Goal: Information Seeking & Learning: Compare options

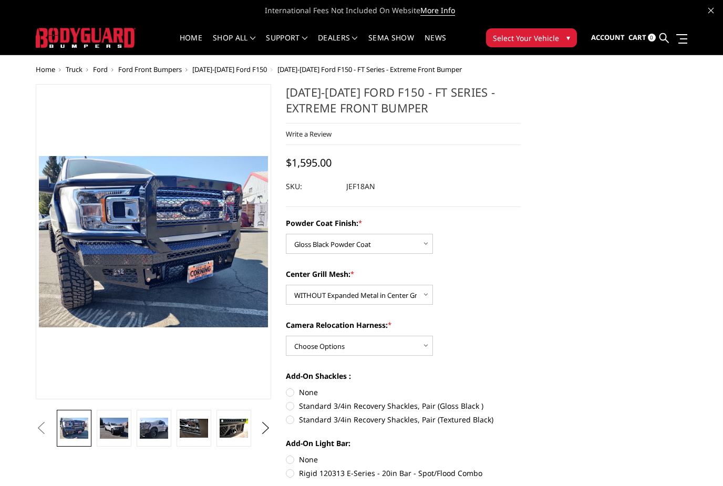
select select "4404"
click at [408, 299] on select "Choose Options WITH Expanded Metal in Center Grill WITHOUT Expanded Metal in Ce…" at bounding box center [359, 295] width 147 height 20
select select "4406"
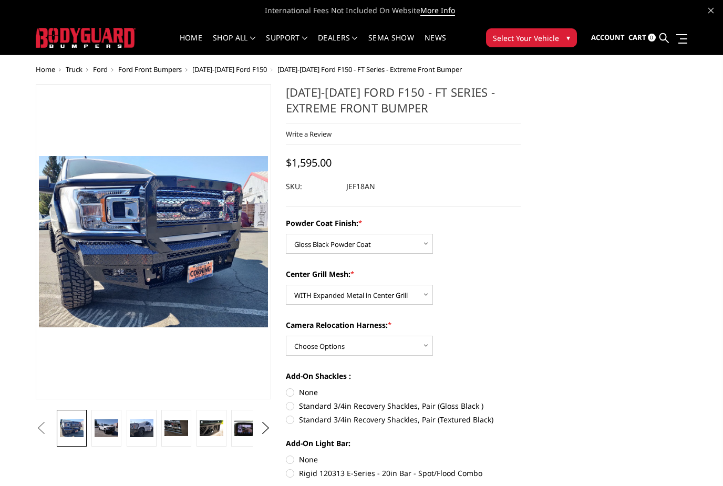
scroll to position [30, 0]
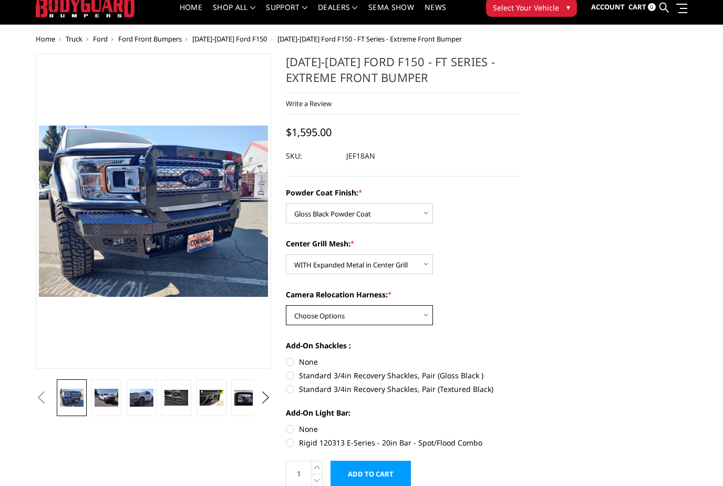
click at [410, 310] on select "Choose Options WITH Camera Relocation Harness WITHOUT Camera Relocation Harness" at bounding box center [359, 315] width 147 height 20
click at [420, 318] on select "Choose Options WITH Camera Relocation Harness WITHOUT Camera Relocation Harness" at bounding box center [359, 315] width 147 height 20
select select "4408"
click at [407, 318] on select "Choose Options WITH Camera Relocation Harness WITHOUT Camera Relocation Harness" at bounding box center [359, 315] width 147 height 20
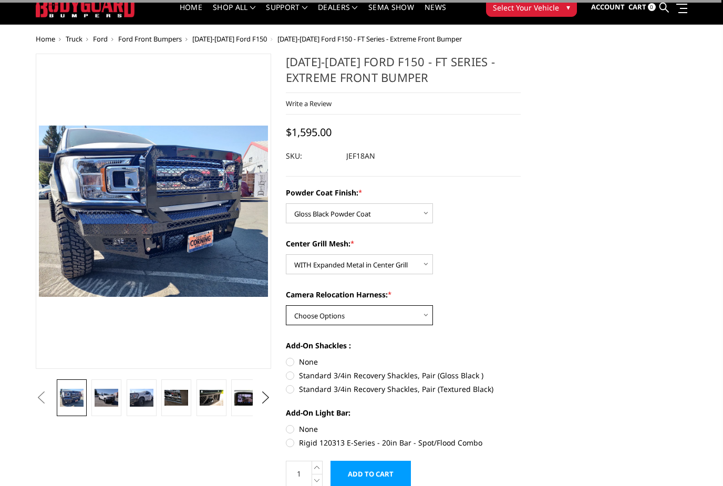
click at [401, 313] on select "Choose Options WITH Camera Relocation Harness WITHOUT Camera Relocation Harness" at bounding box center [359, 315] width 147 height 20
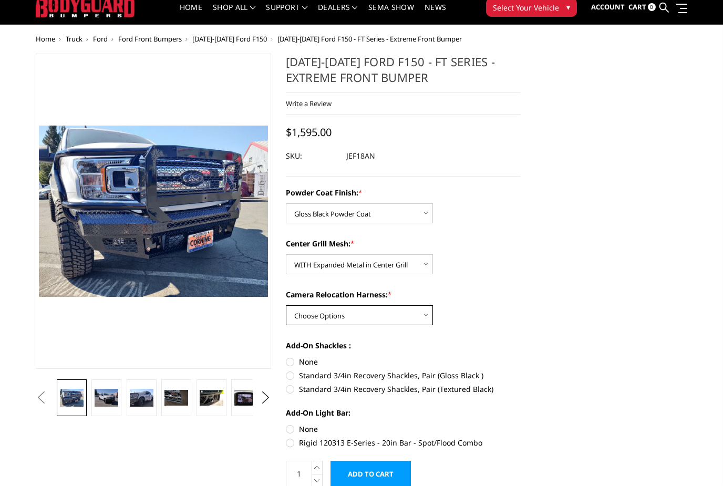
select select "4409"
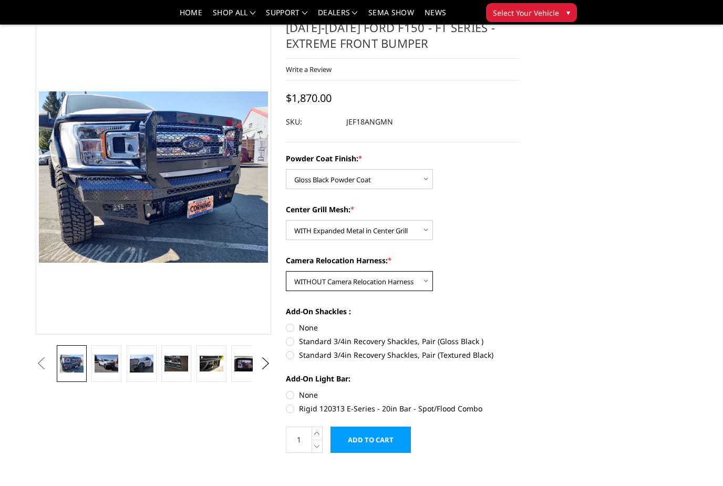
scroll to position [36, 0]
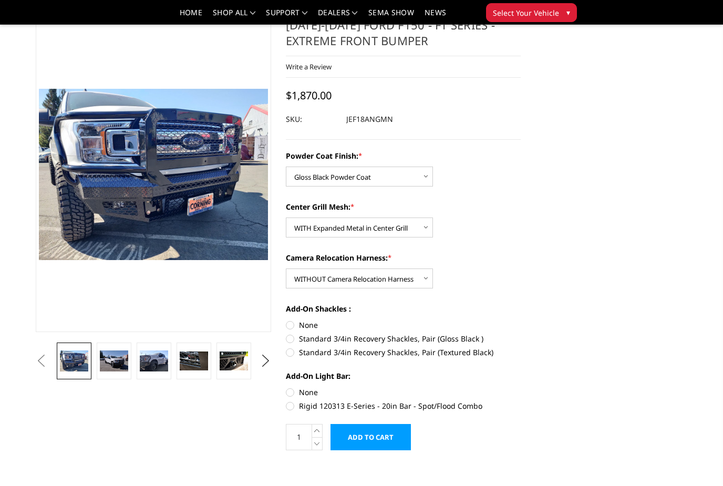
click at [471, 343] on label "Standard 3/4in Recovery Shackles, Pair (Gloss Black )" at bounding box center [403, 338] width 235 height 11
click at [520, 320] on input "Standard 3/4in Recovery Shackles, Pair (Gloss Black )" at bounding box center [520, 319] width 1 height 1
radio input "true"
click at [440, 334] on label "Standard 3/4in Recovery Shackles, Pair (Gloss Black )" at bounding box center [403, 338] width 235 height 11
click at [520, 320] on input "Standard 3/4in Recovery Shackles, Pair (Gloss Black )" at bounding box center [520, 319] width 1 height 1
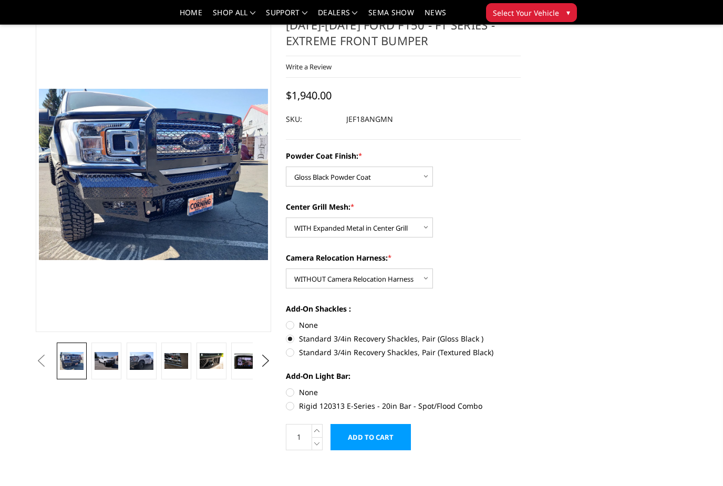
click at [309, 328] on label "None" at bounding box center [403, 324] width 235 height 11
click at [286, 320] on input "None" at bounding box center [286, 319] width 1 height 1
radio input "true"
click at [99, 365] on img at bounding box center [107, 360] width 24 height 17
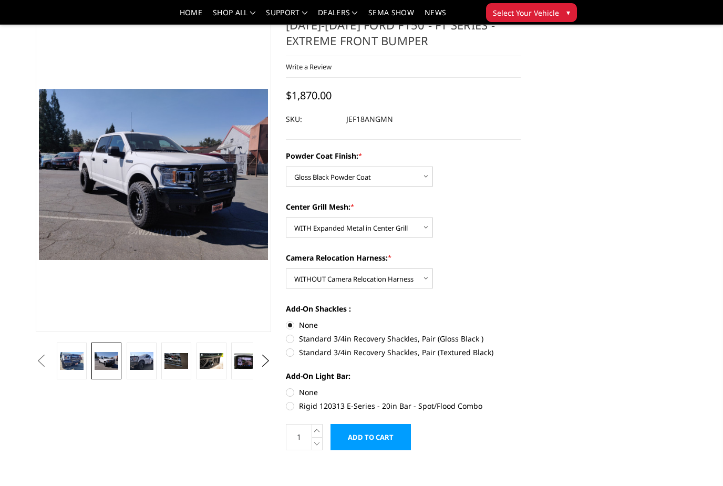
click at [138, 365] on img at bounding box center [142, 360] width 24 height 17
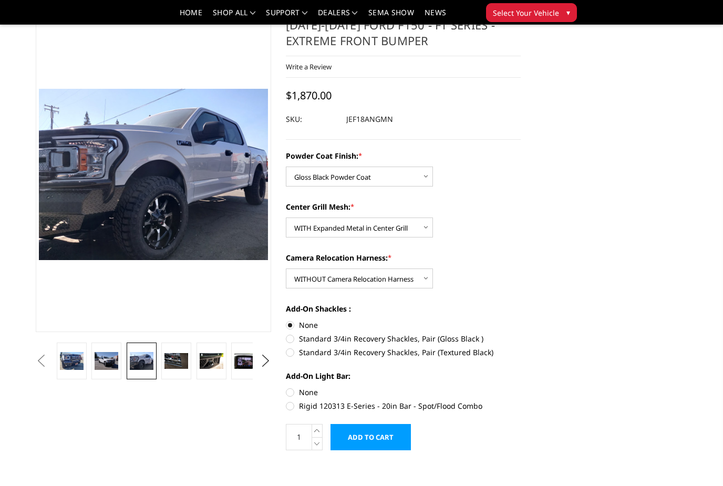
click at [162, 361] on link at bounding box center [176, 360] width 30 height 37
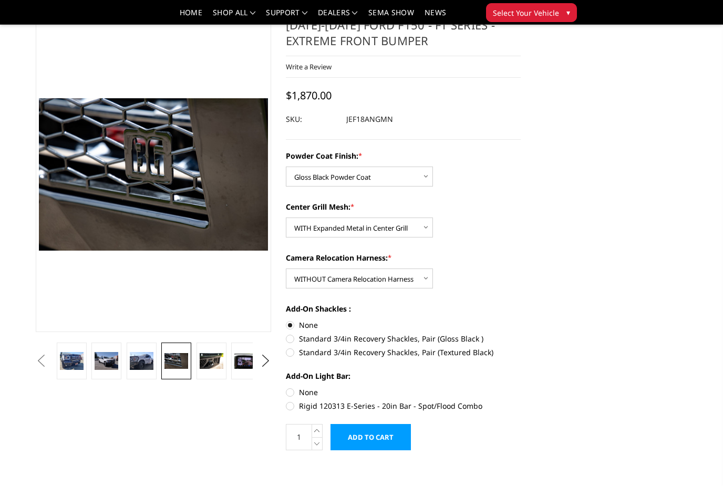
click at [140, 361] on img at bounding box center [142, 360] width 24 height 17
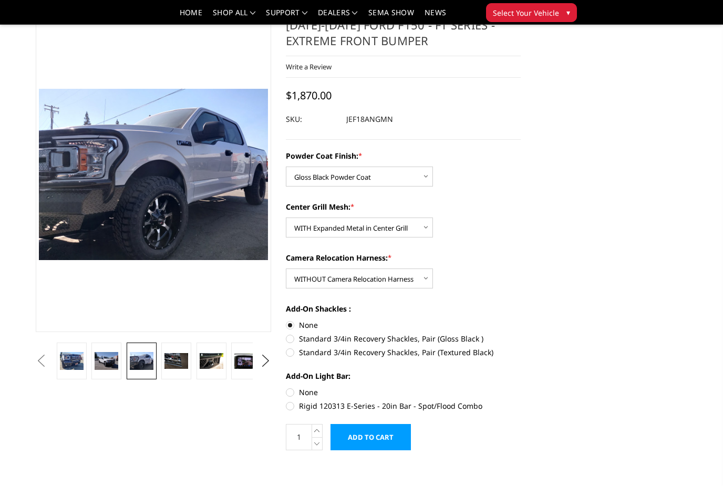
click at [201, 363] on img at bounding box center [212, 361] width 24 height 16
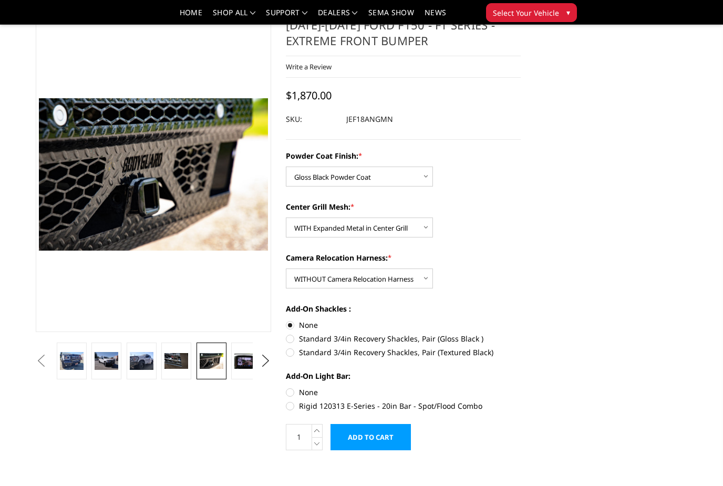
click at [240, 364] on img at bounding box center [246, 361] width 24 height 16
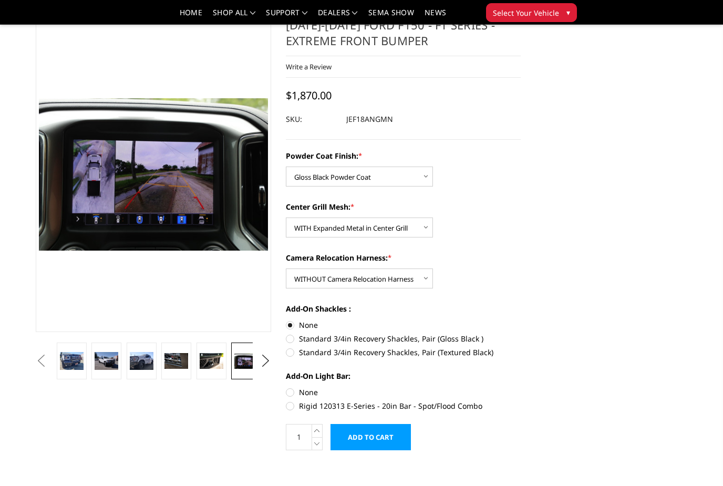
click at [251, 357] on img at bounding box center [246, 361] width 24 height 16
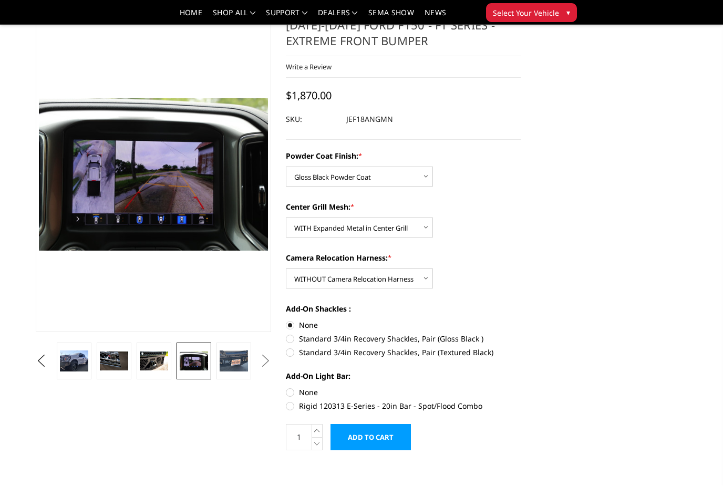
click at [226, 367] on img at bounding box center [233, 361] width 28 height 22
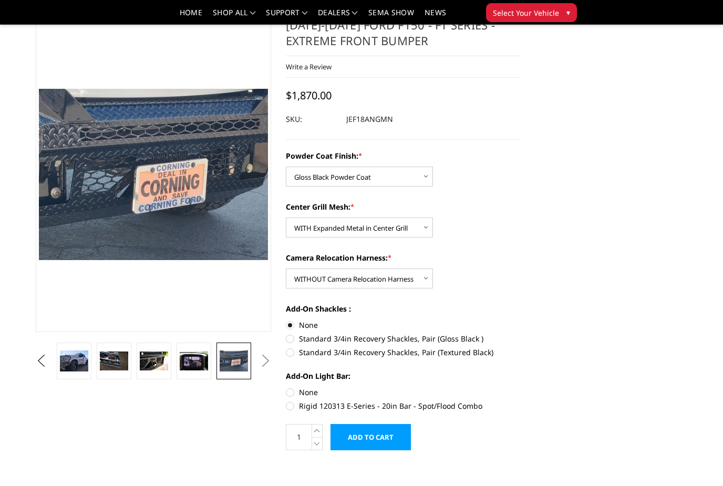
click at [189, 363] on img at bounding box center [194, 360] width 28 height 19
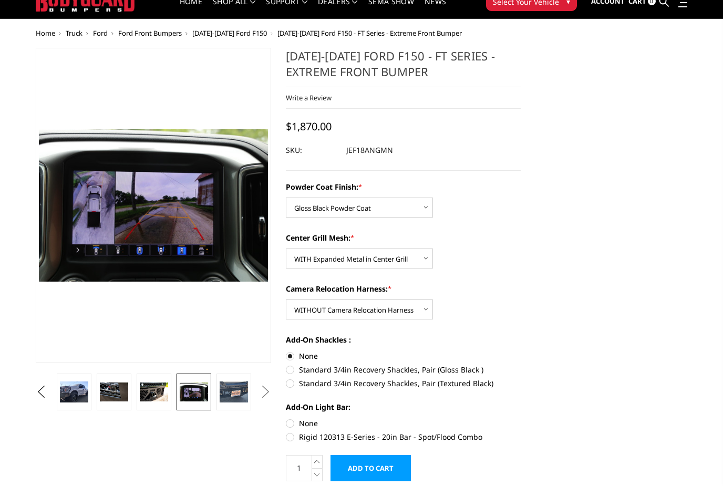
scroll to position [0, 0]
